Goal: Task Accomplishment & Management: Use online tool/utility

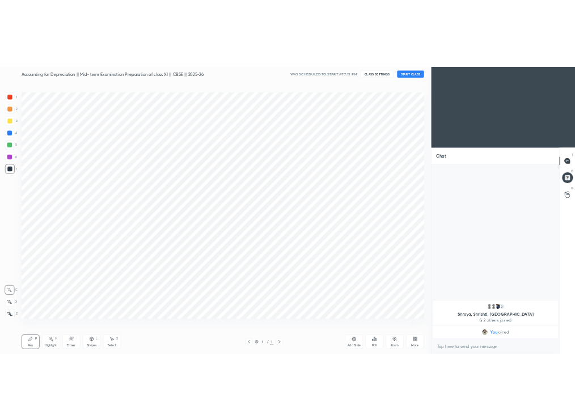
scroll to position [56235, 55934]
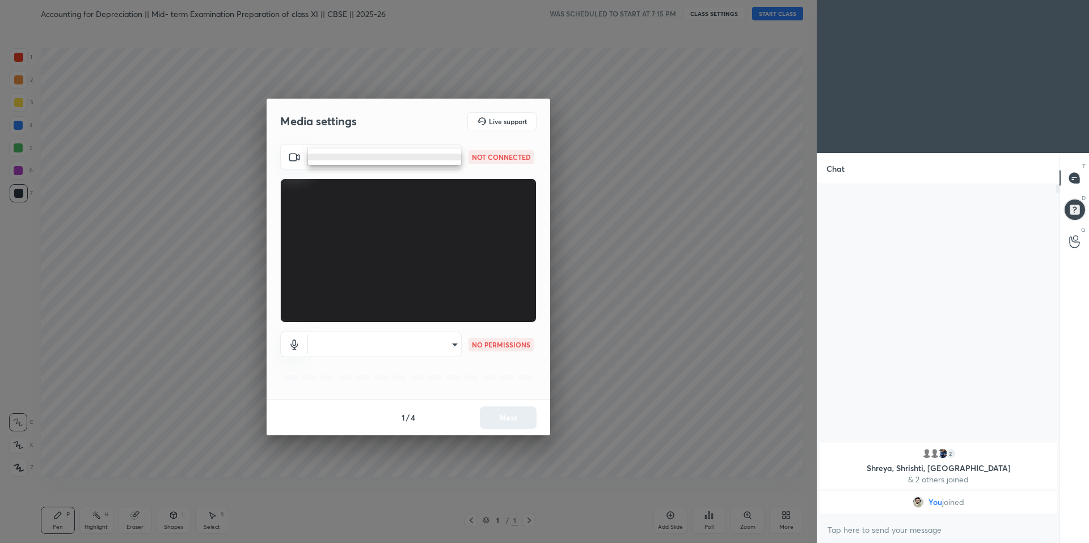
click at [435, 158] on body "1 2 3 4 5 6 7 C X Z C X Z E E Erase all H H Accounting for Depreciation || Mid-…" at bounding box center [544, 271] width 1089 height 543
click at [437, 157] on li at bounding box center [384, 157] width 153 height 7
click at [433, 160] on body "1 2 3 4 5 6 7 C X Z C X Z E E Erase all H H Accounting for Depreciation || Mid-…" at bounding box center [544, 271] width 1089 height 543
click at [443, 157] on li at bounding box center [384, 157] width 153 height 7
click at [443, 158] on body "1 2 3 4 5 6 7 C X Z C X Z E E Erase all H H Accounting for Depreciation || Mid-…" at bounding box center [544, 271] width 1089 height 543
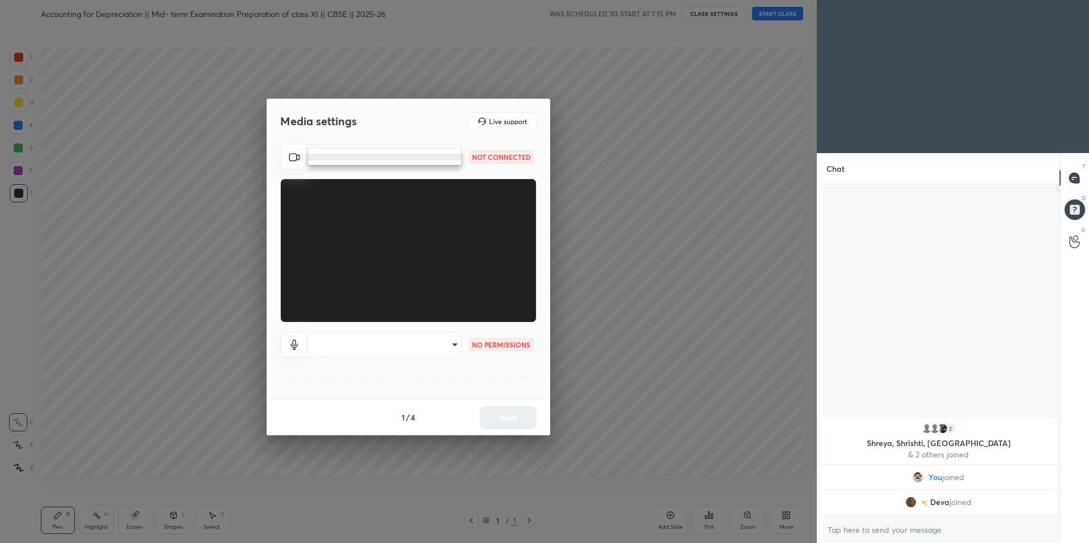
click at [457, 155] on li at bounding box center [384, 157] width 153 height 7
click at [418, 155] on body "1 2 3 4 5 6 7 C X Z C X Z E E Erase all H H Accounting for Depreciation || Mid-…" at bounding box center [544, 271] width 1089 height 543
click at [426, 161] on ul at bounding box center [384, 157] width 153 height 16
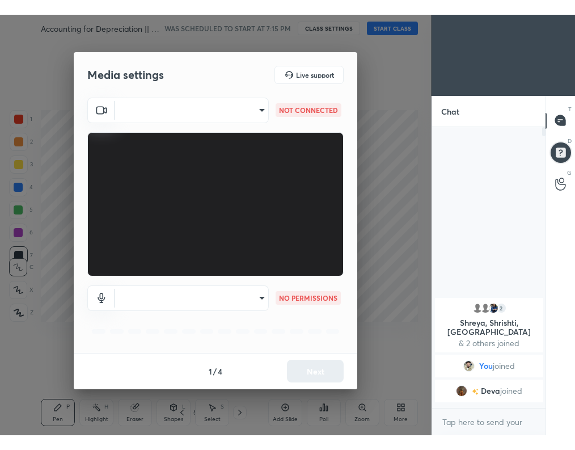
scroll to position [158, 110]
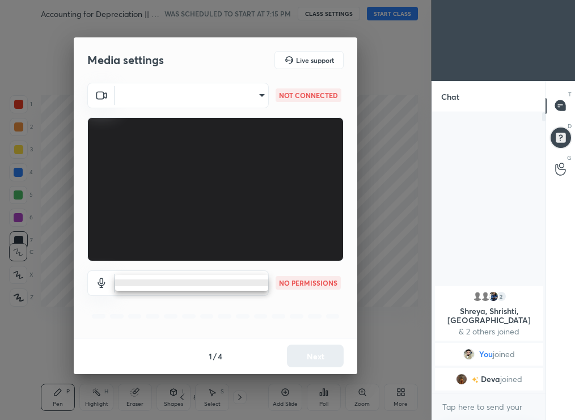
click at [229, 277] on body "1 2 3 4 5 6 7 C X Z C X Z E E Erase all H H Accounting for Depreciation || Mid-…" at bounding box center [287, 210] width 575 height 420
click at [232, 287] on ul at bounding box center [191, 283] width 153 height 16
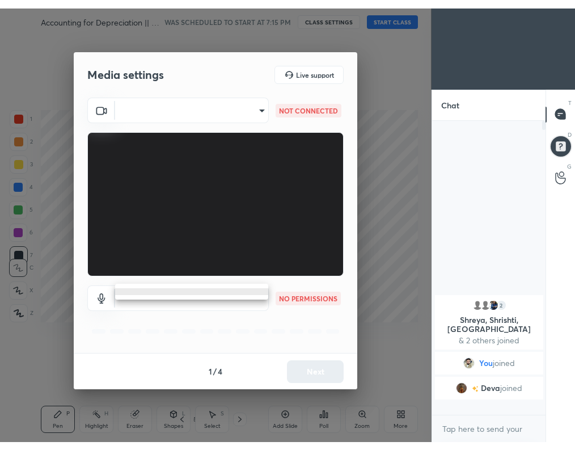
scroll to position [0, 0]
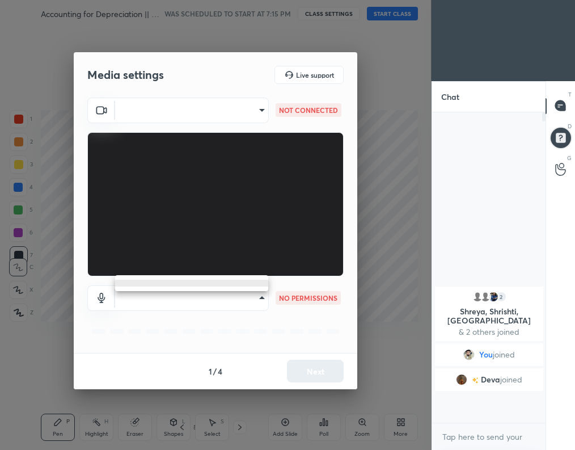
type textarea "x"
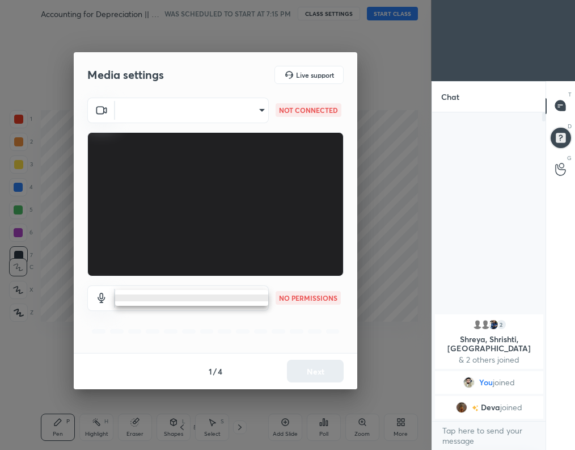
click at [268, 108] on div at bounding box center [287, 225] width 575 height 450
click at [264, 108] on body "1 2 3 4 5 6 7 C X Z C X Z E E Erase all H H Accounting for Depreciation || Mid-…" at bounding box center [287, 225] width 575 height 450
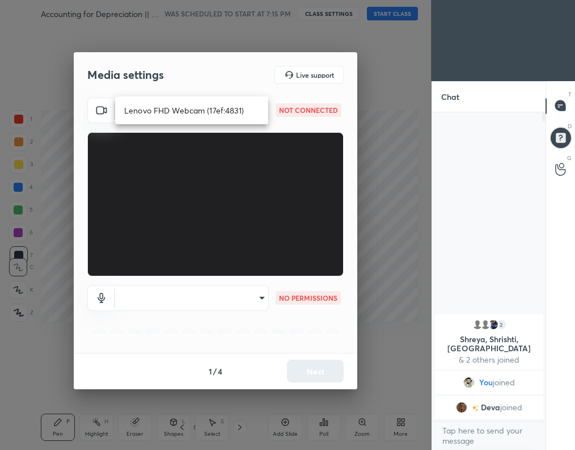
click at [226, 111] on li "Lenovo FHD Webcam (17ef:4831)" at bounding box center [191, 110] width 153 height 19
type input "7f924d9e4116d360d182d30fa656a02a45414081b30baa1d2572c6be3404f342"
click at [256, 298] on body "1 2 3 4 5 6 7 C X Z C X Z E E Erase all H H Accounting for Depreciation || Mid-…" at bounding box center [287, 225] width 575 height 450
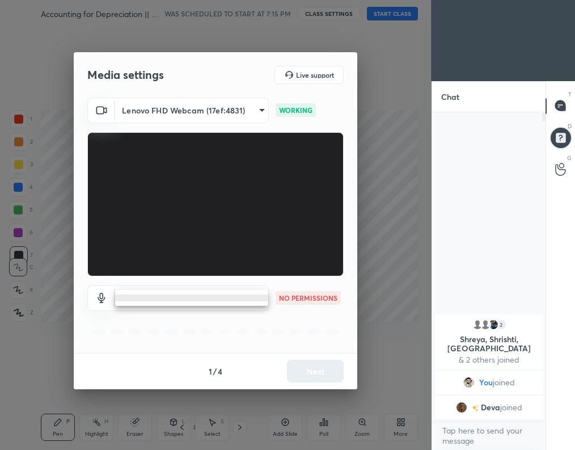
click at [257, 298] on li at bounding box center [191, 297] width 153 height 7
click at [257, 298] on body "1 2 3 4 5 6 7 C X Z C X Z E E Erase all H H Accounting for Depreciation || Mid-…" at bounding box center [287, 225] width 575 height 450
click at [257, 298] on li at bounding box center [191, 297] width 153 height 7
click at [236, 303] on body "1 2 3 4 5 6 7 C X Z C X Z E E Erase all H H Accounting for Depreciation || Mid-…" at bounding box center [287, 225] width 575 height 450
click at [244, 302] on ul at bounding box center [191, 298] width 153 height 16
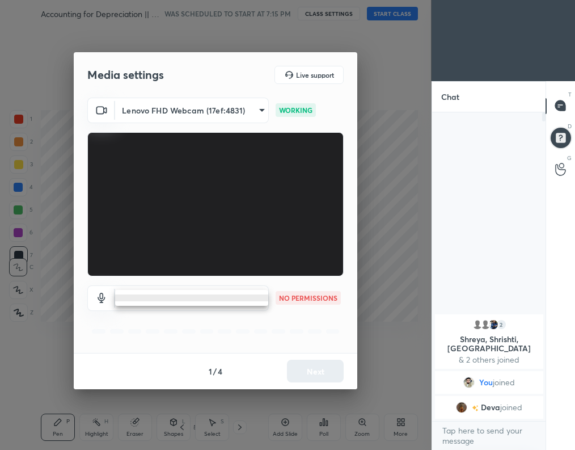
click at [261, 302] on ul at bounding box center [191, 298] width 153 height 16
click at [386, 169] on div at bounding box center [287, 225] width 575 height 450
click at [240, 292] on body "1 2 3 4 5 6 7 C X Z C X Z E E Erase all H H Accounting for Depreciation || Mid-…" at bounding box center [287, 225] width 575 height 450
click at [247, 296] on li at bounding box center [191, 297] width 153 height 7
click at [490, 432] on body "1 2 3 4 5 6 7 C X Z C X Z E E Erase all H H Accounting for Depreciation || Mid-…" at bounding box center [287, 225] width 575 height 450
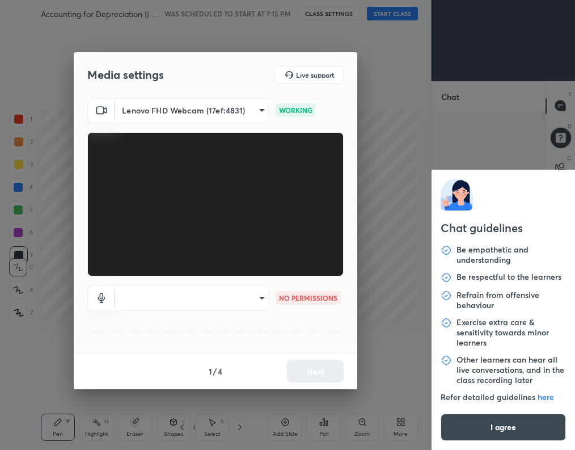
click at [483, 418] on button "I agree" at bounding box center [504, 426] width 126 height 27
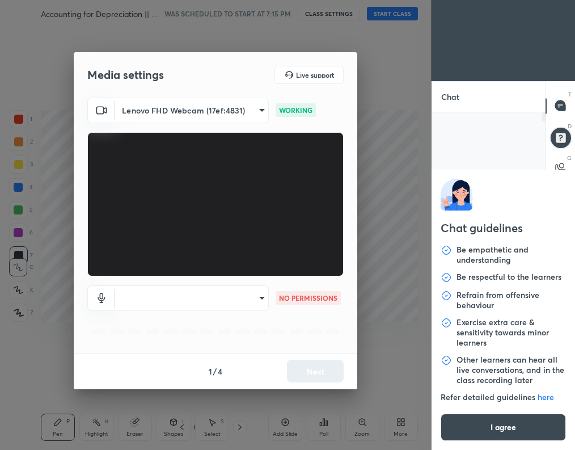
type textarea "x"
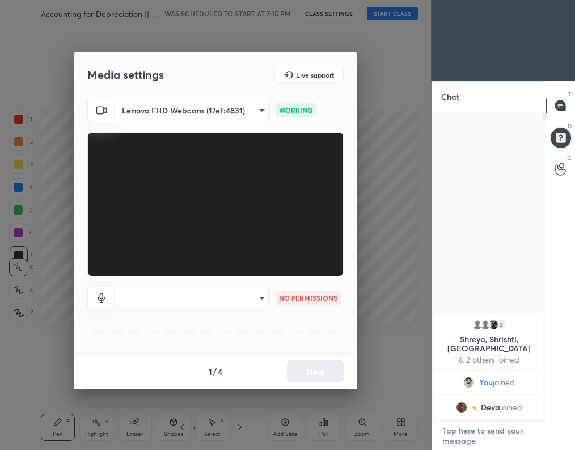
click at [481, 428] on textarea at bounding box center [489, 435] width 96 height 28
type textarea "h"
type textarea "x"
type textarea "ha"
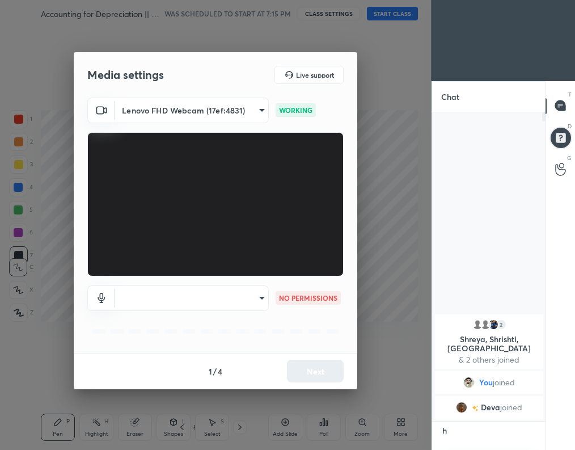
type textarea "x"
type textarea "h"
type textarea "x"
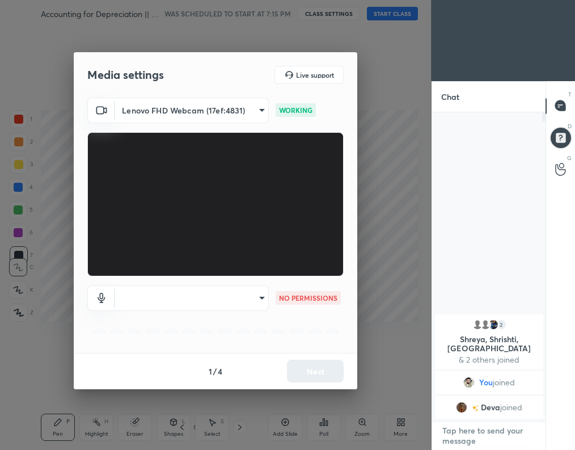
type textarea "w"
type textarea "x"
type textarea "wa"
type textarea "x"
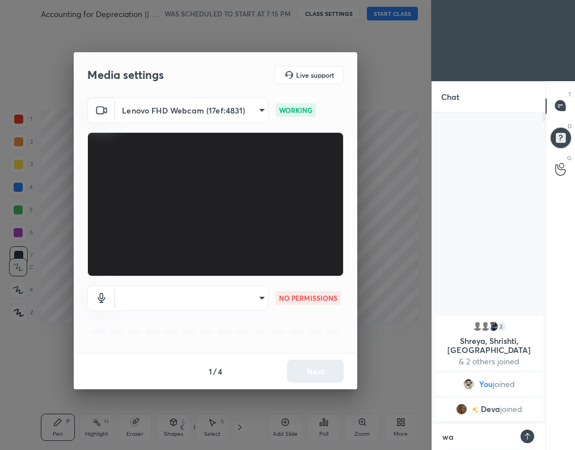
scroll to position [188, 110]
type textarea "wai"
type textarea "x"
type textarea "wait"
type textarea "x"
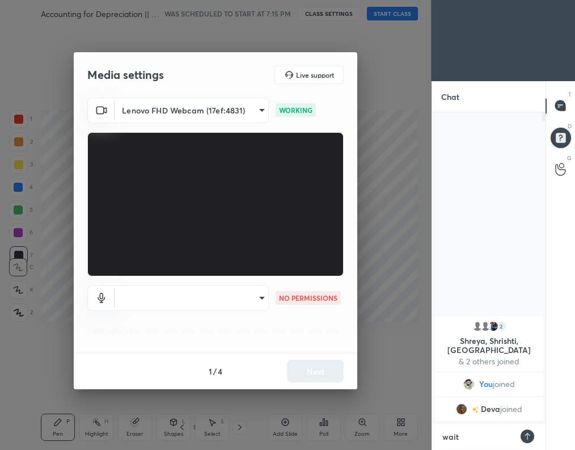
type textarea "wait"
type textarea "x"
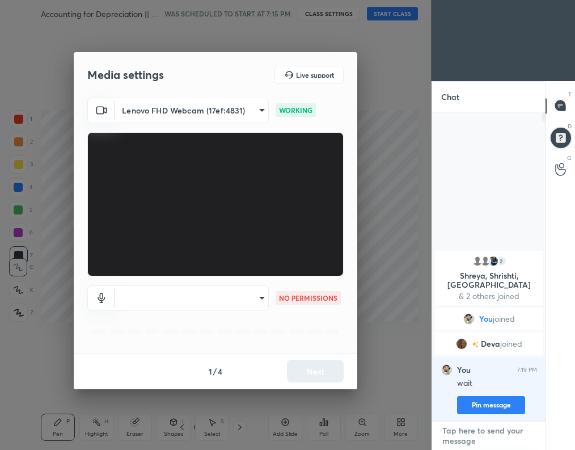
scroll to position [306, 110]
type textarea "x"
click at [263, 302] on body "1 2 3 4 5 6 7 C X Z C X Z E E Erase all H H Accounting for Depreciation || Mid-…" at bounding box center [287, 225] width 575 height 450
click at [260, 303] on ul at bounding box center [191, 298] width 153 height 16
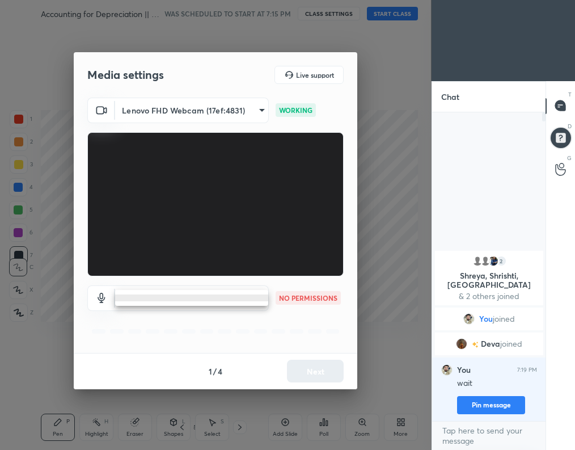
click at [260, 305] on ul at bounding box center [191, 298] width 153 height 16
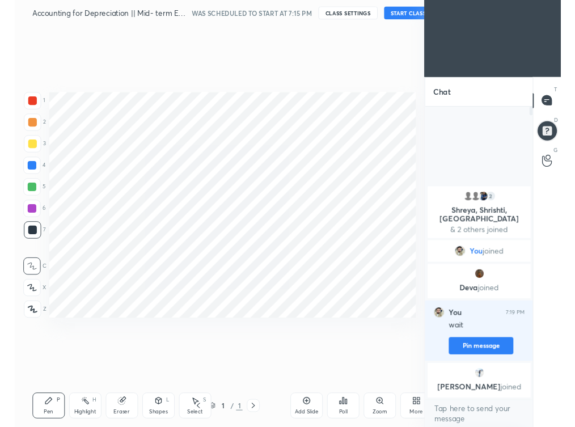
scroll to position [56329, 56319]
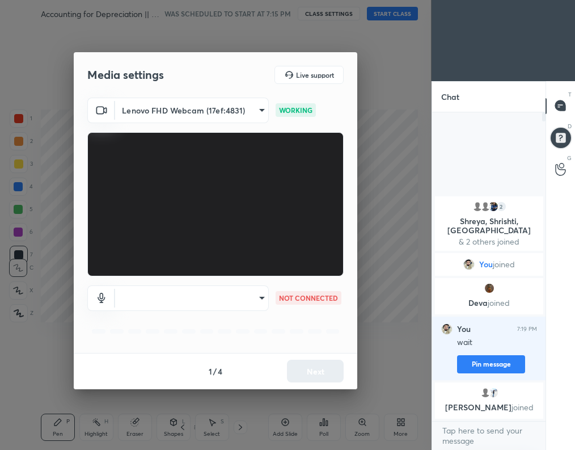
click at [417, 103] on div "Media settings Live support Lenovo FHD Webcam (17ef:4831) 7f924d9e4116d360d182d…" at bounding box center [216, 225] width 432 height 450
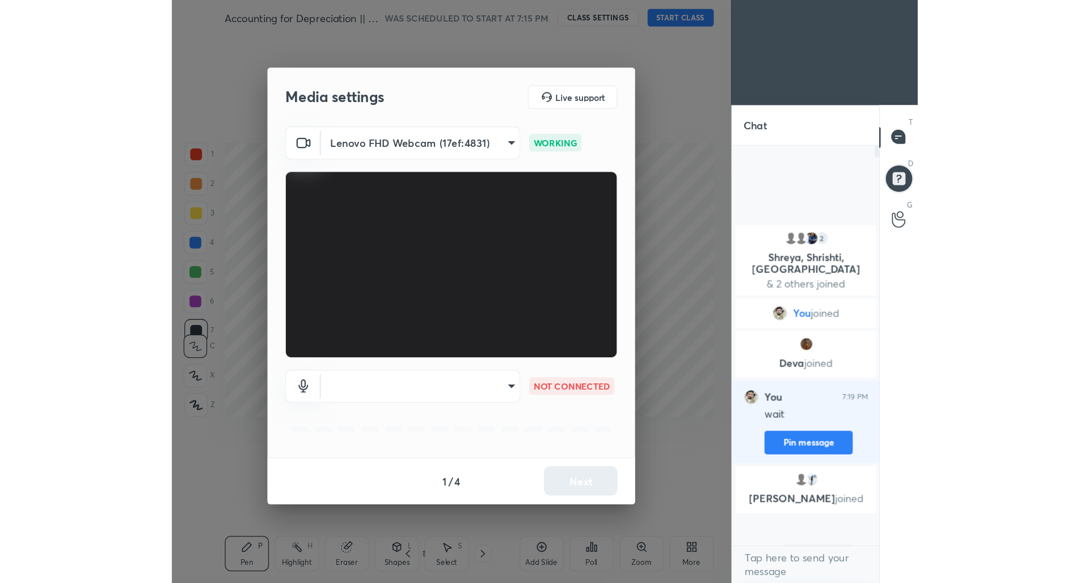
scroll to position [56358, 56319]
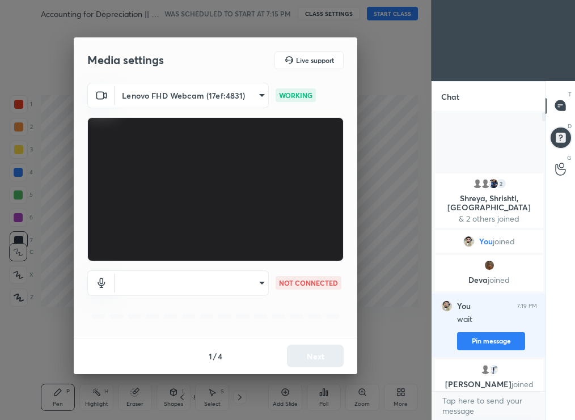
type textarea "x"
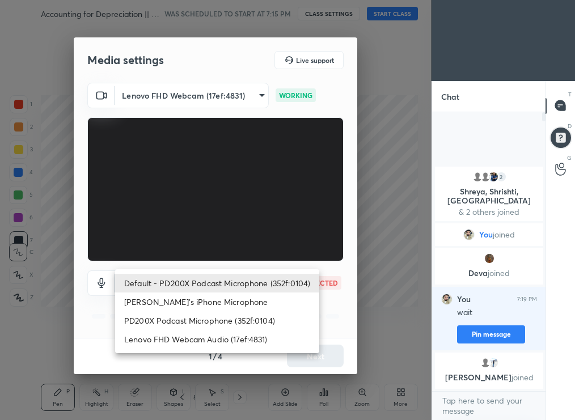
click at [244, 278] on body "1 2 3 4 5 6 7 C X Z C X Z E E Erase all H H Accounting for Depreciation || Mid-…" at bounding box center [287, 210] width 575 height 420
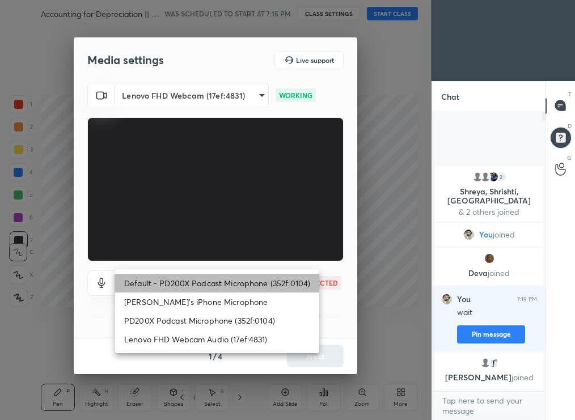
click at [236, 286] on li "Default - PD200X Podcast Microphone (352f:0104)" at bounding box center [217, 283] width 204 height 19
type input "default"
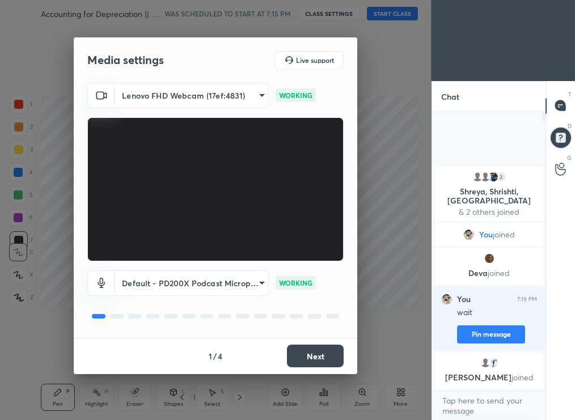
click at [318, 356] on button "Next" at bounding box center [315, 356] width 57 height 23
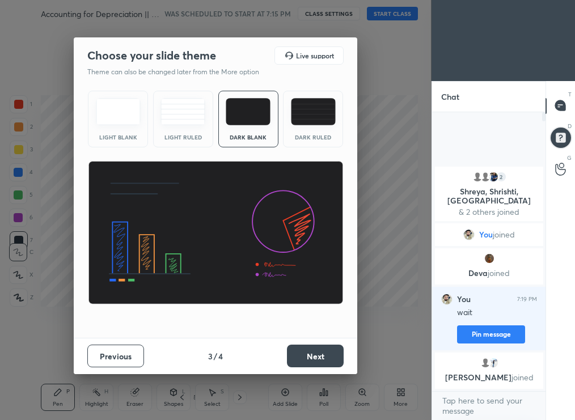
click at [317, 355] on button "Next" at bounding box center [315, 356] width 57 height 23
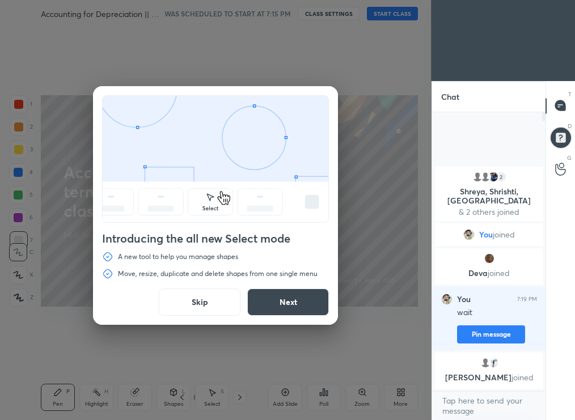
click at [301, 306] on button "Next" at bounding box center [288, 302] width 82 height 27
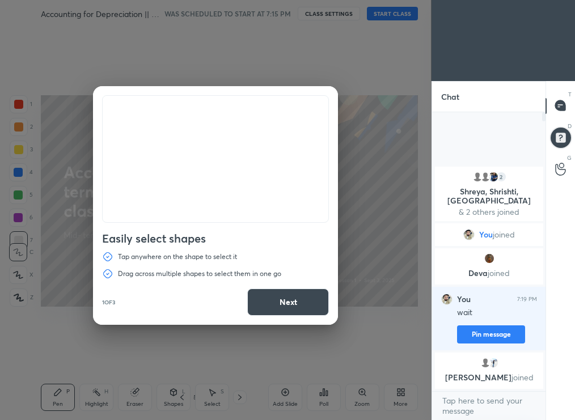
click at [298, 301] on button "Next" at bounding box center [288, 302] width 82 height 27
drag, startPoint x: 303, startPoint y: 278, endPoint x: 301, endPoint y: 297, distance: 18.3
click at [303, 280] on div "Duplicate or delete a shape Duplicate or delete selected shapes quickly by usin…" at bounding box center [215, 205] width 245 height 239
click at [302, 314] on button "Done" at bounding box center [288, 302] width 82 height 27
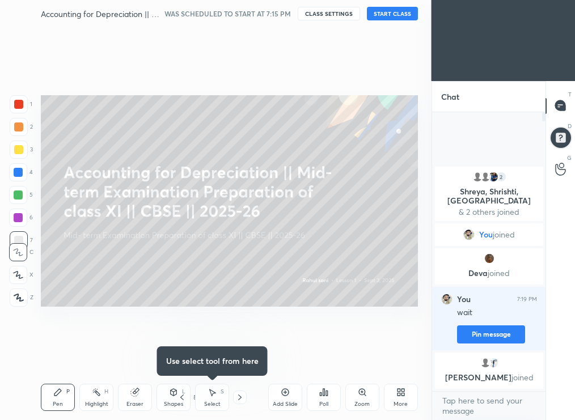
click at [302, 313] on div "Duplicate or delete a shape Duplicate or delete selected shapes quickly by usin…" at bounding box center [216, 210] width 432 height 420
click at [383, 15] on button "START CLASS" at bounding box center [392, 14] width 51 height 14
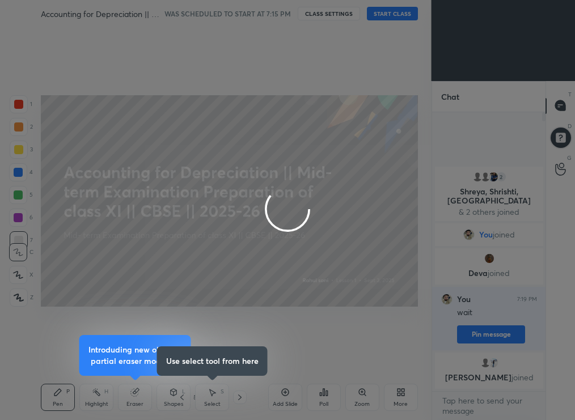
click at [380, 20] on div at bounding box center [287, 210] width 575 height 420
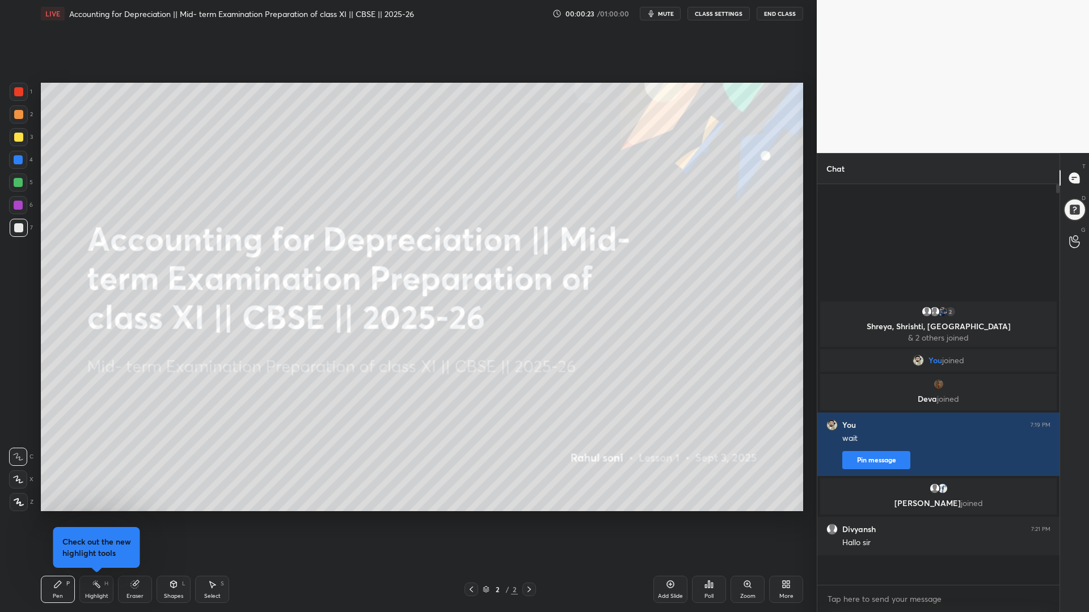
scroll to position [0, 0]
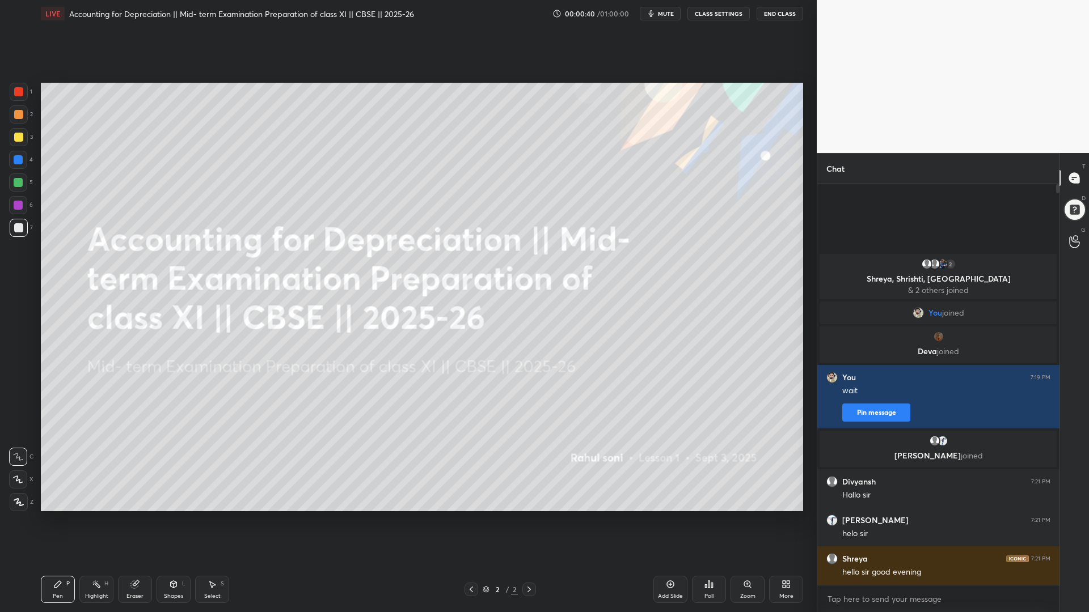
click at [17, 449] on icon at bounding box center [18, 502] width 9 height 7
click at [574, 449] on div "Add Slide" at bounding box center [670, 589] width 34 height 27
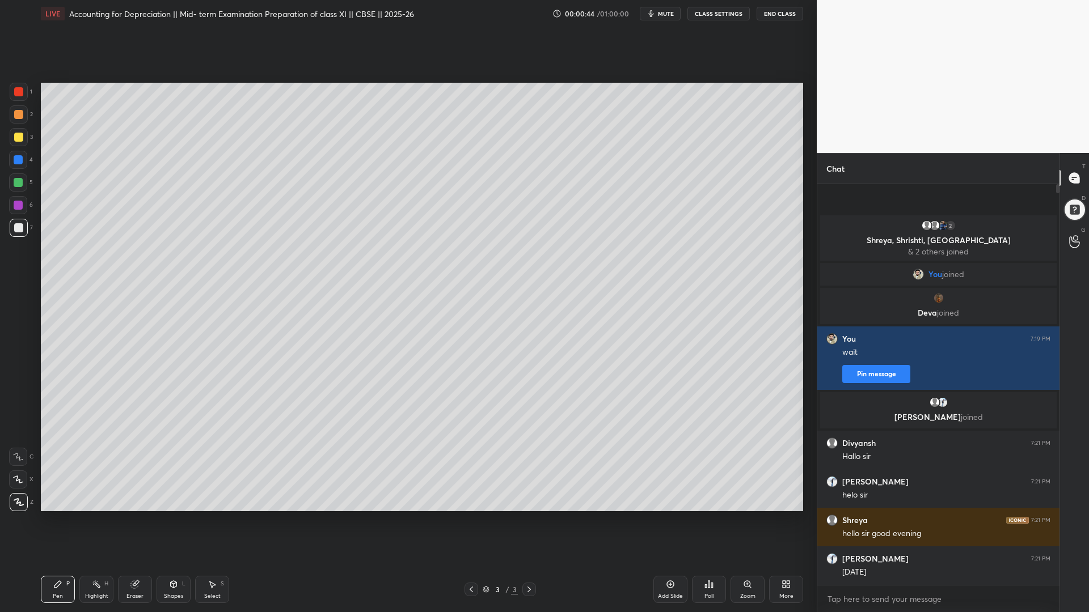
click at [465, 449] on div at bounding box center [471, 590] width 14 height 14
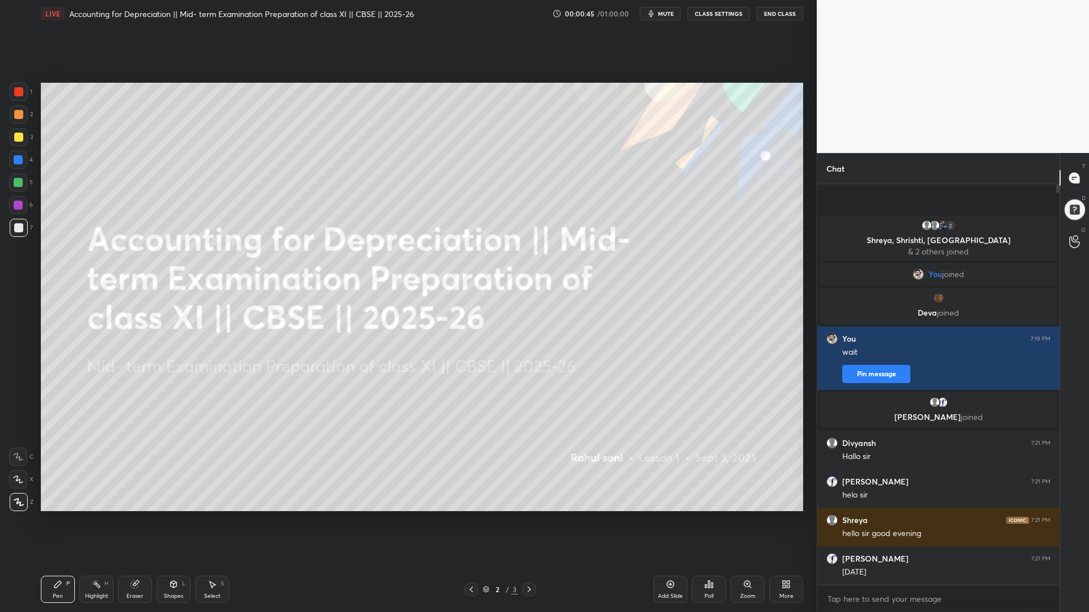
click at [574, 449] on div "More" at bounding box center [786, 589] width 34 height 27
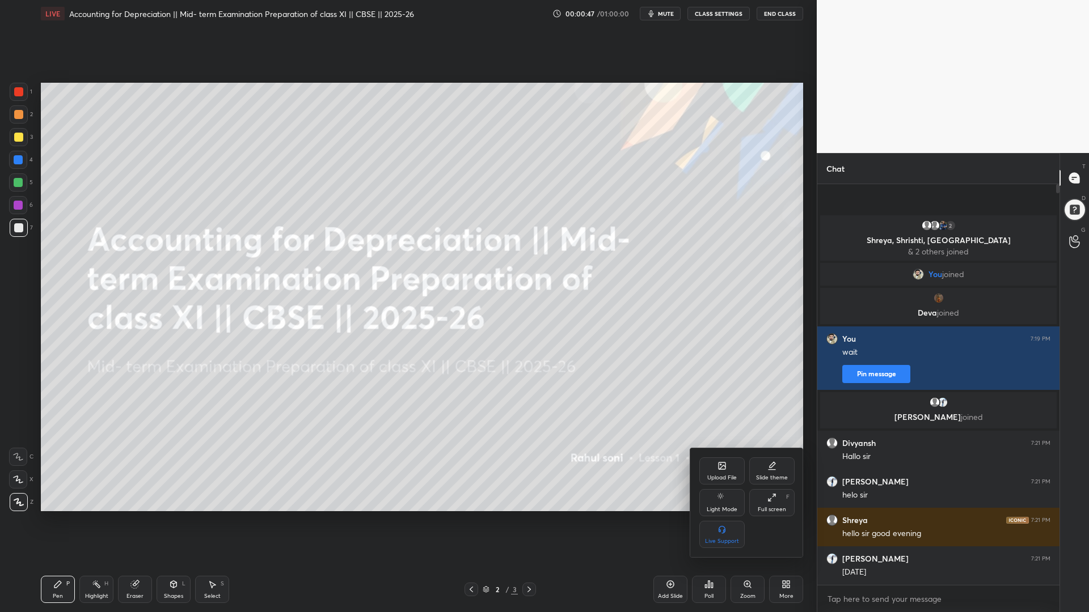
click at [574, 449] on div "Slide theme" at bounding box center [771, 471] width 45 height 27
click at [574, 449] on div "Dark Ruled" at bounding box center [772, 542] width 29 height 6
click at [574, 449] on div at bounding box center [544, 306] width 1089 height 612
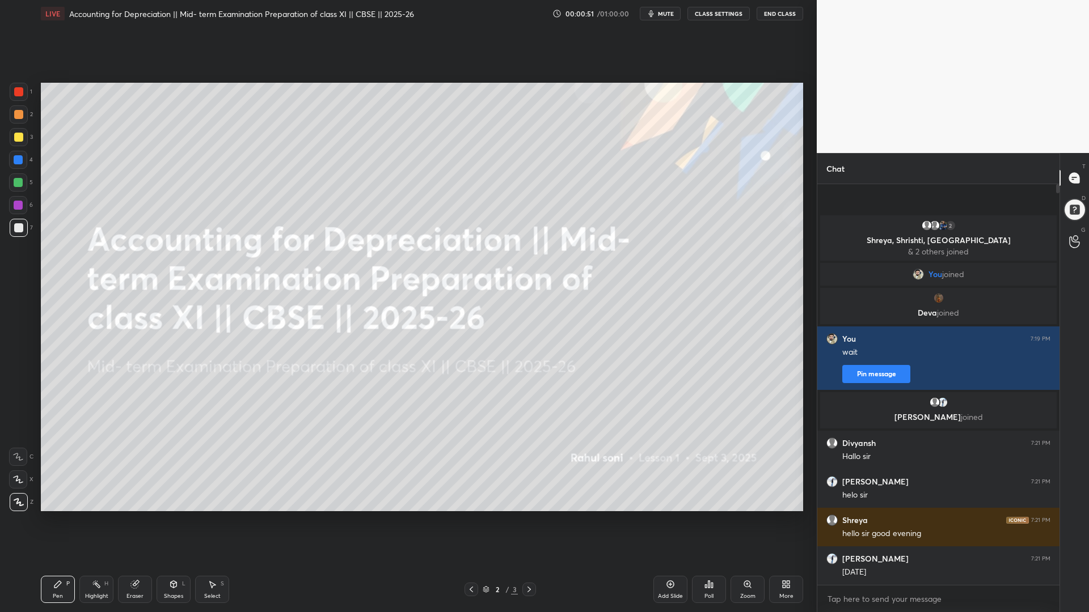
click at [574, 449] on icon at bounding box center [670, 584] width 9 height 9
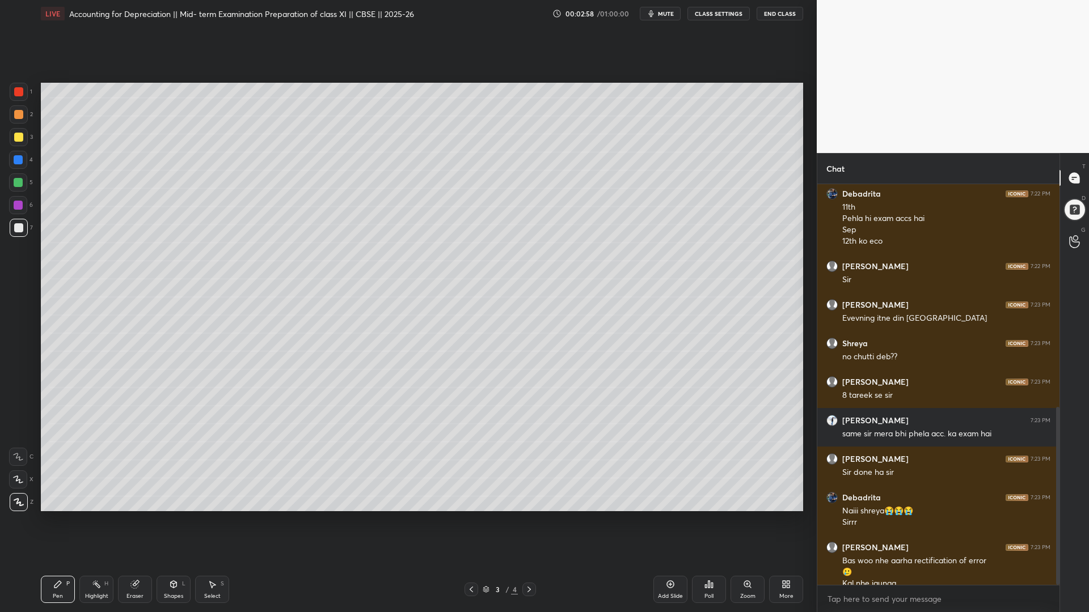
scroll to position [502, 0]
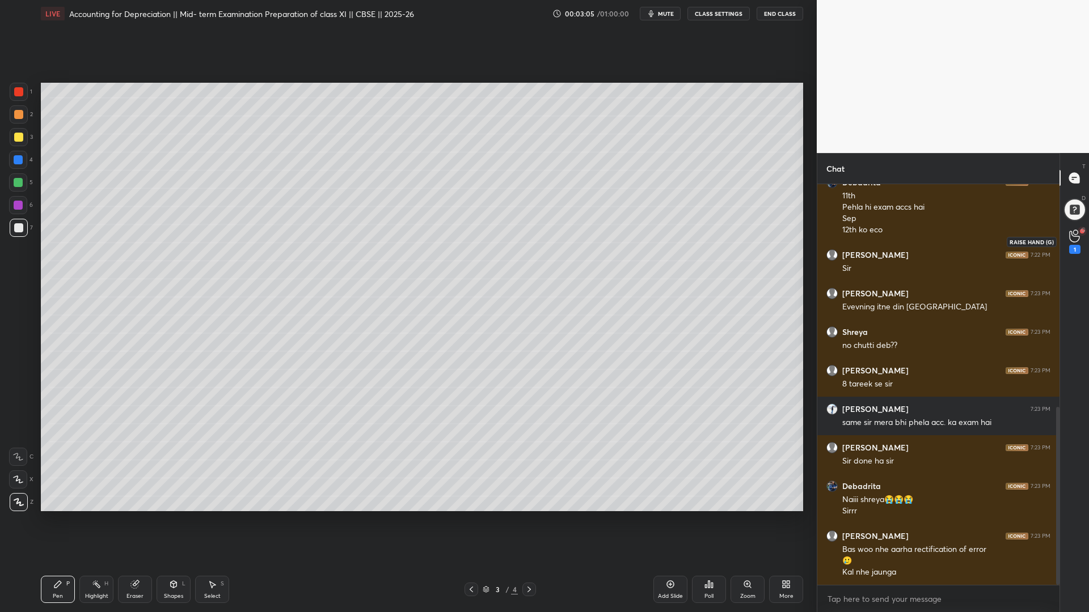
click at [574, 237] on icon at bounding box center [1074, 236] width 11 height 13
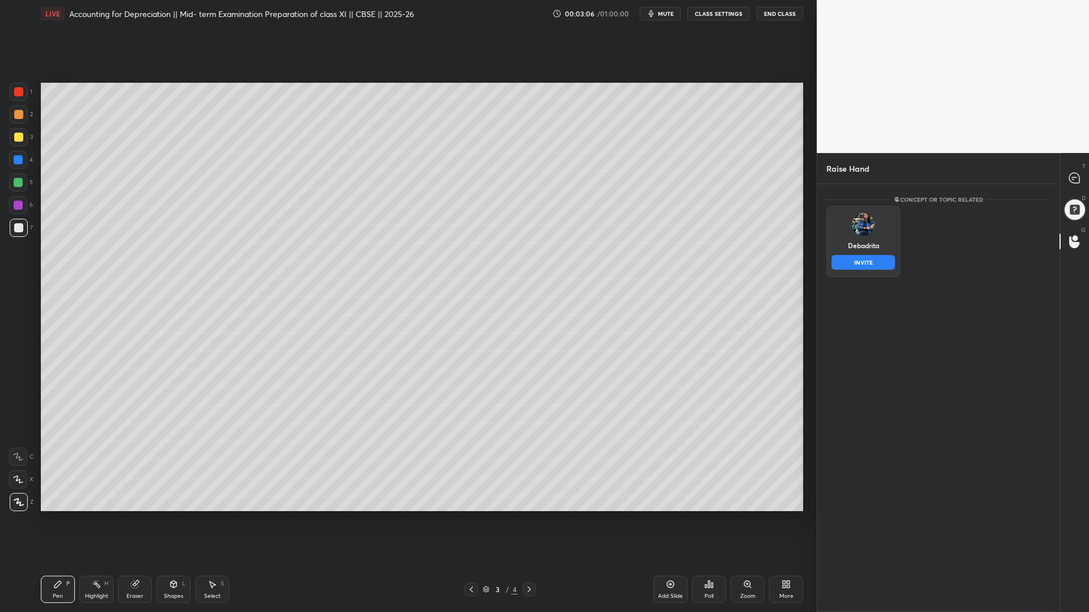
click at [574, 244] on div "Debadrita INVITE" at bounding box center [863, 241] width 74 height 71
click at [574, 253] on div "Debadrita INVITE" at bounding box center [863, 241] width 74 height 71
click at [574, 258] on button "INVITE" at bounding box center [863, 262] width 64 height 15
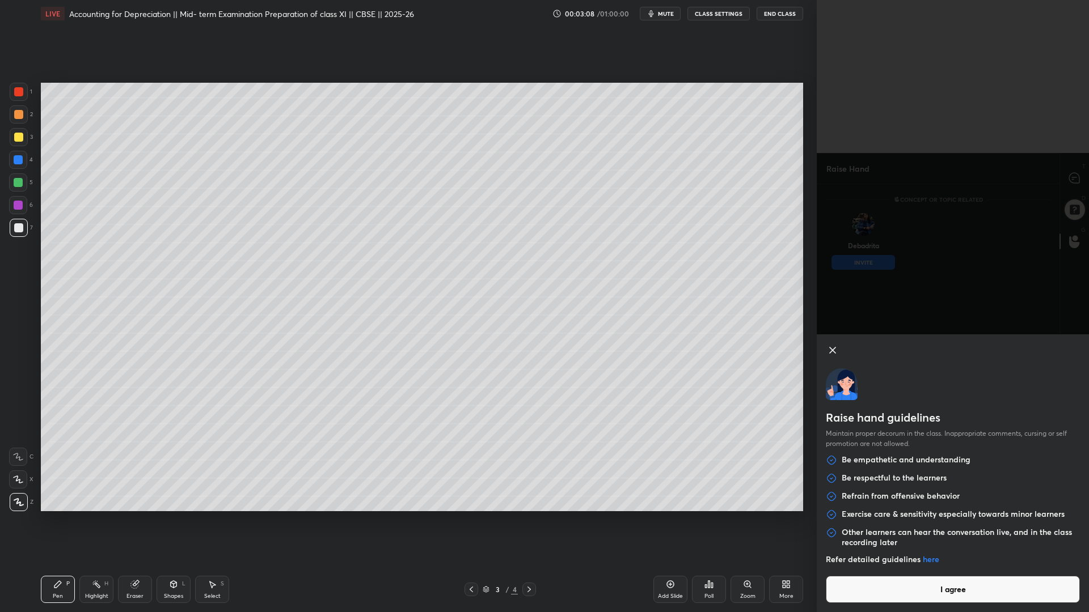
click at [574, 449] on button "I agree" at bounding box center [953, 589] width 254 height 27
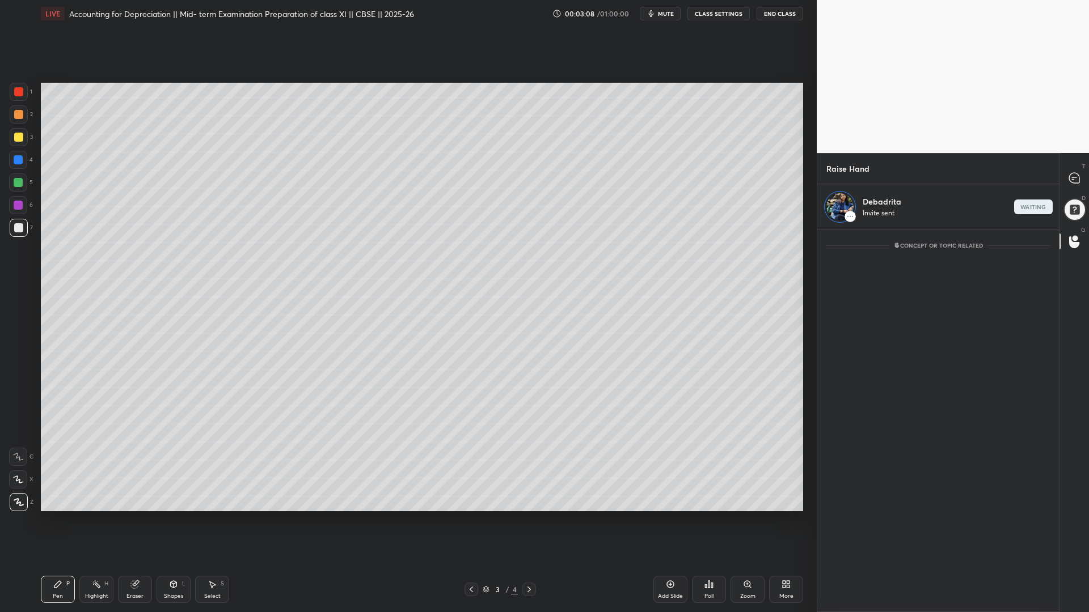
scroll to position [379, 239]
click at [574, 183] on icon at bounding box center [1074, 178] width 12 height 12
type textarea "x"
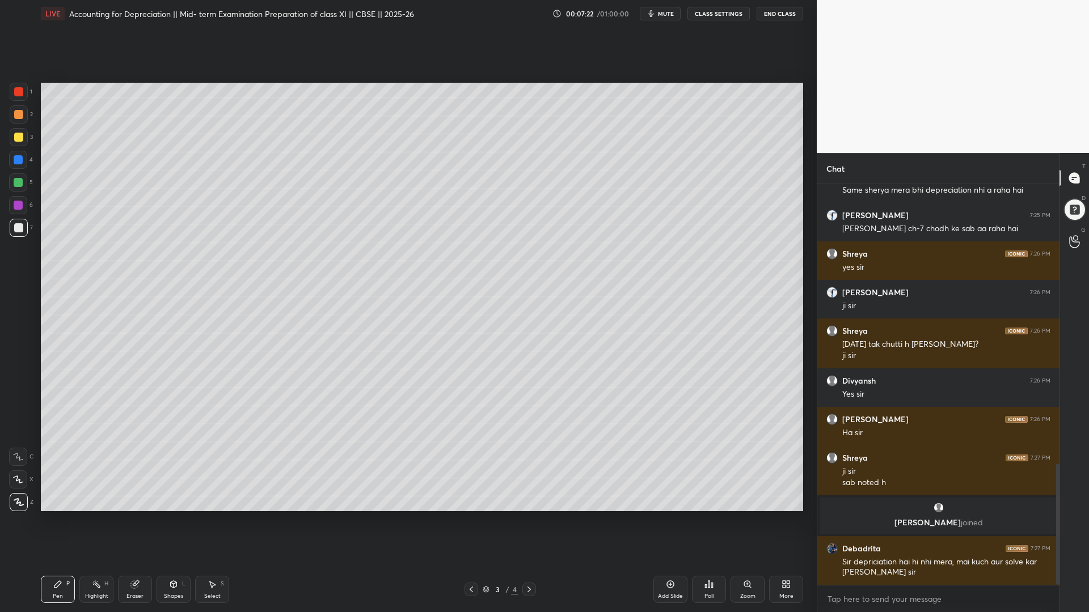
scroll to position [925, 0]
